Goal: Task Accomplishment & Management: Manage account settings

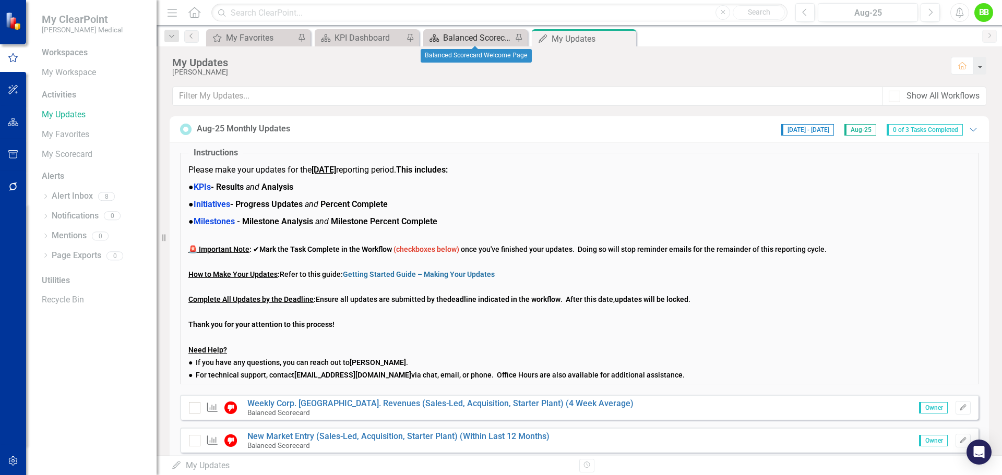
click at [478, 36] on div "Balanced Scorecard Welcome Page" at bounding box center [477, 37] width 69 height 13
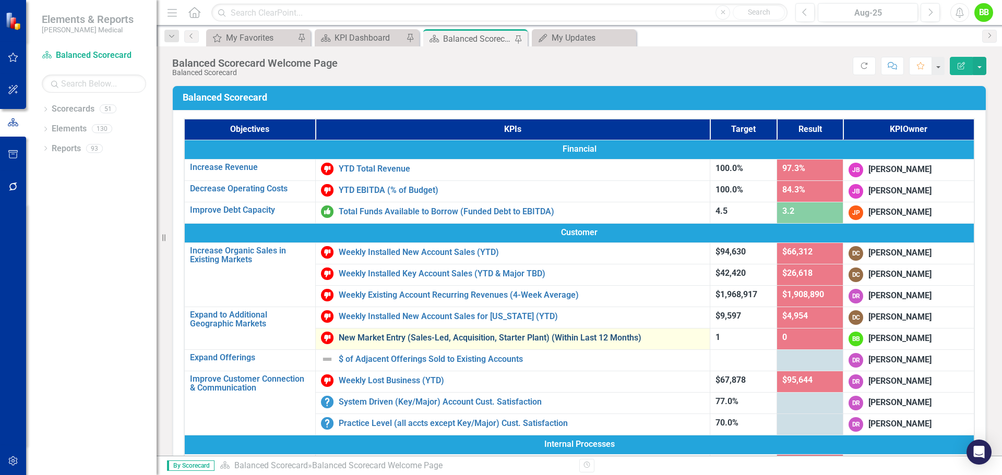
click at [447, 338] on link "New Market Entry (Sales-Led, Acquisition, Starter Plant) (Within Last 12 Months)" at bounding box center [522, 337] width 366 height 9
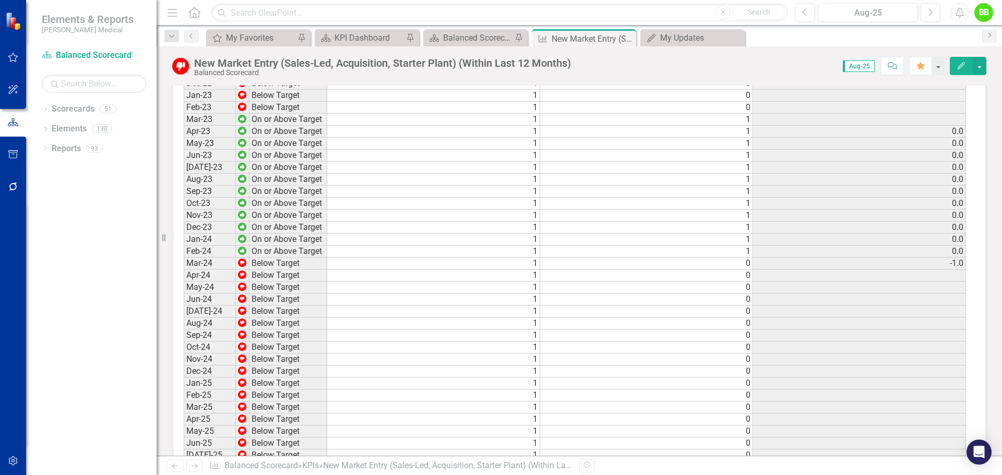
scroll to position [1175, 0]
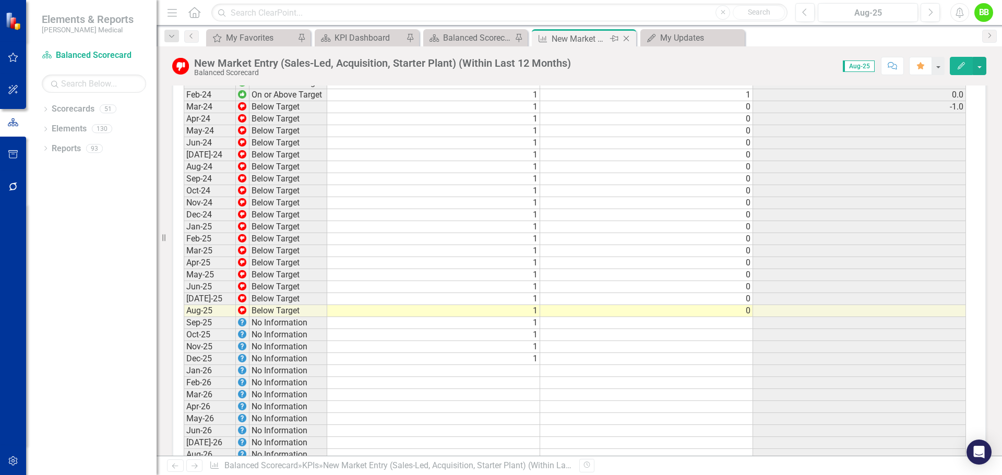
click at [629, 37] on icon "Close" at bounding box center [626, 38] width 10 height 8
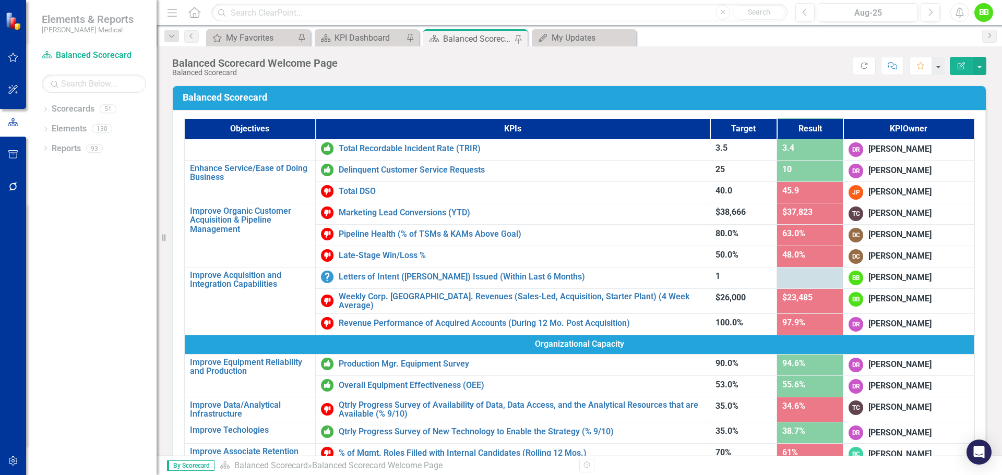
scroll to position [365, 0]
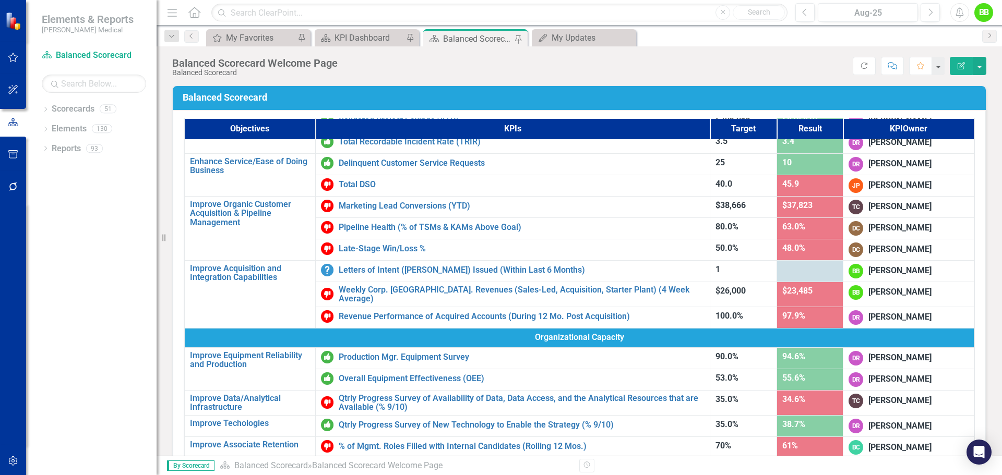
click at [793, 271] on div at bounding box center [810, 270] width 56 height 13
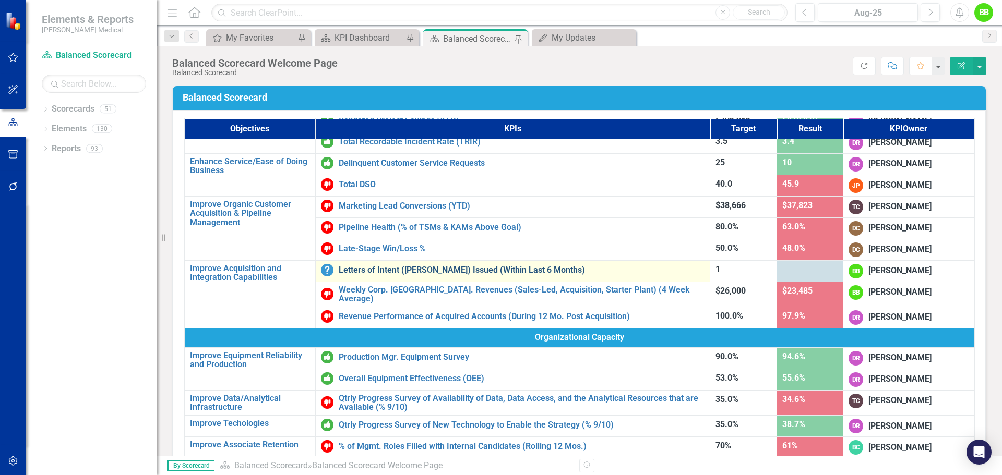
click at [461, 273] on link "Letters of Intent ([PERSON_NAME]) Issued (Within Last 6 Months)" at bounding box center [522, 270] width 366 height 9
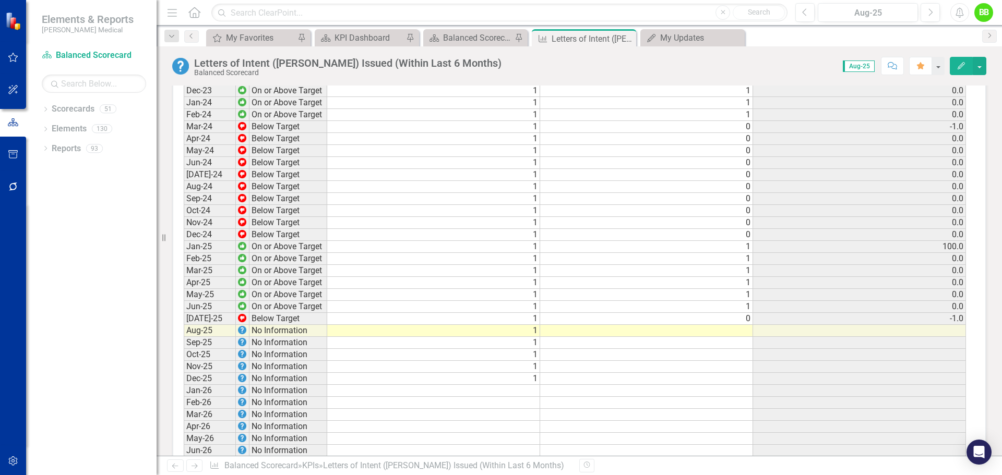
scroll to position [1046, 0]
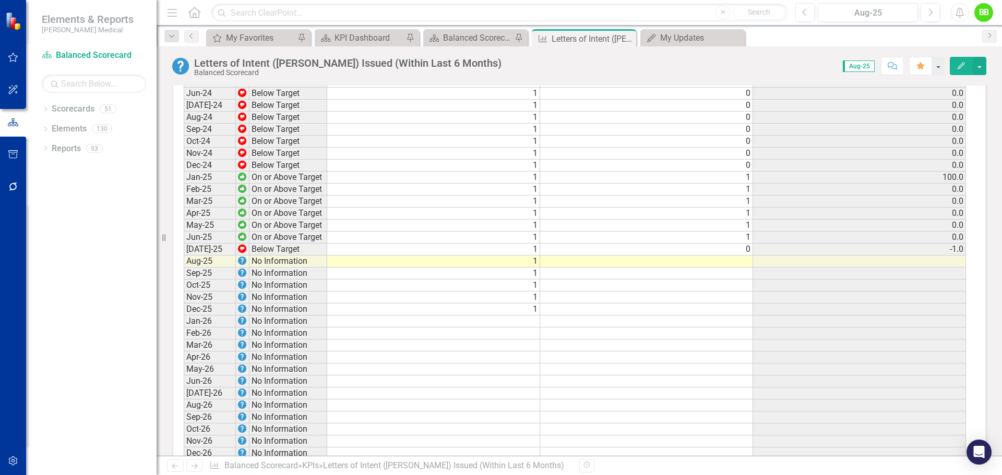
click at [738, 268] on td at bounding box center [646, 262] width 213 height 12
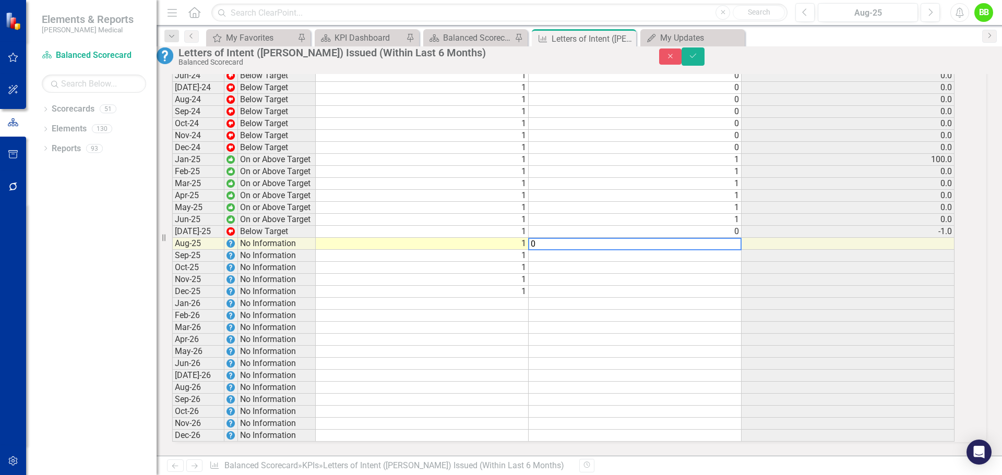
scroll to position [1048, 0]
type textarea "0"
click at [698, 59] on icon "Save" at bounding box center [692, 55] width 9 height 7
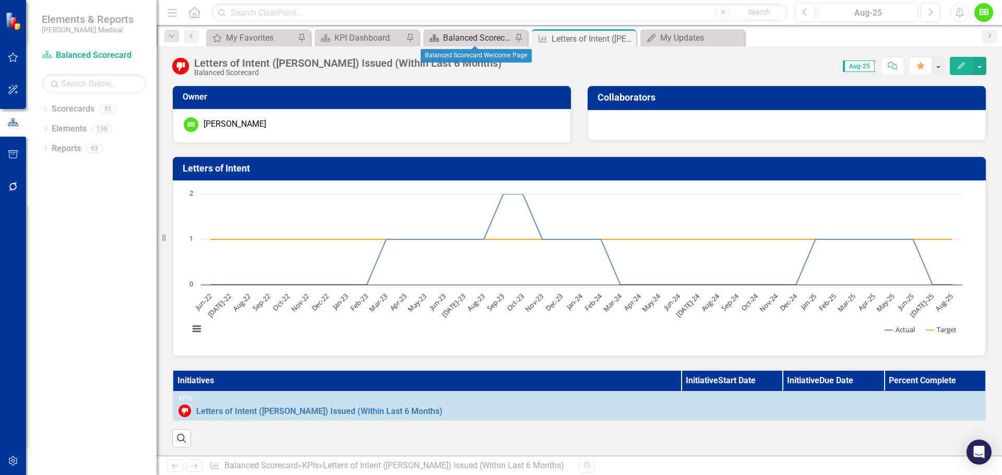
click at [457, 35] on div "Balanced Scorecard Welcome Page" at bounding box center [477, 37] width 69 height 13
